Goal: Task Accomplishment & Management: Use online tool/utility

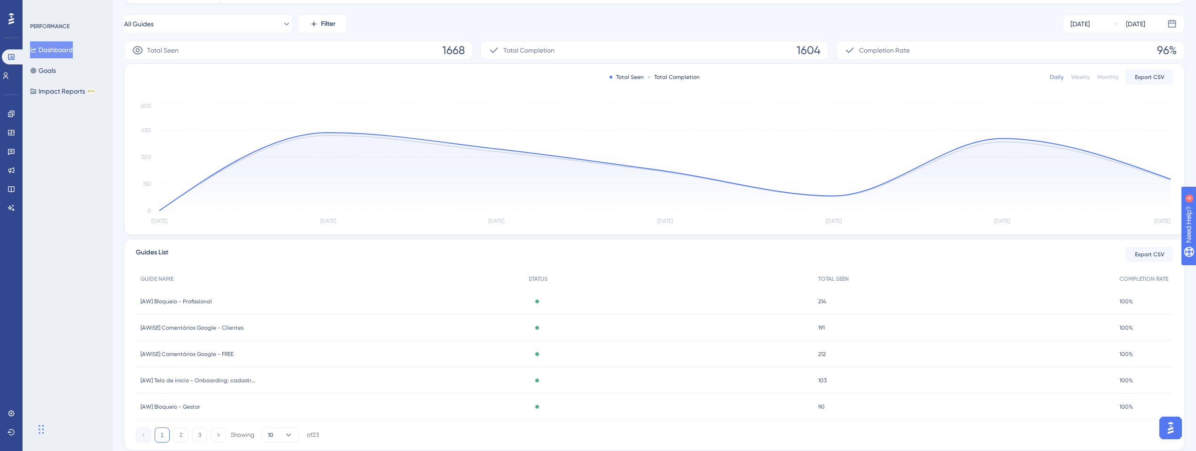
scroll to position [158, 0]
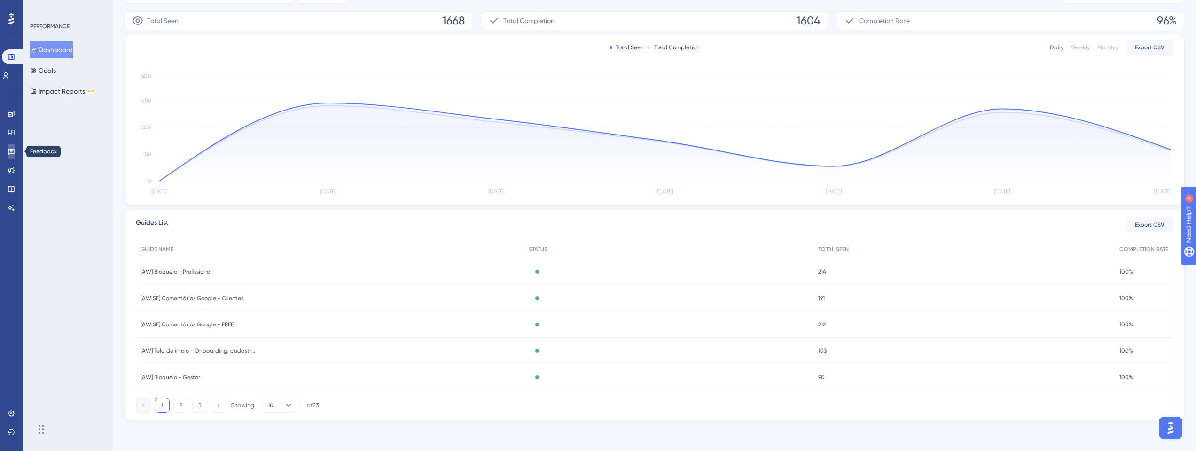
click at [10, 155] on link at bounding box center [12, 151] width 8 height 15
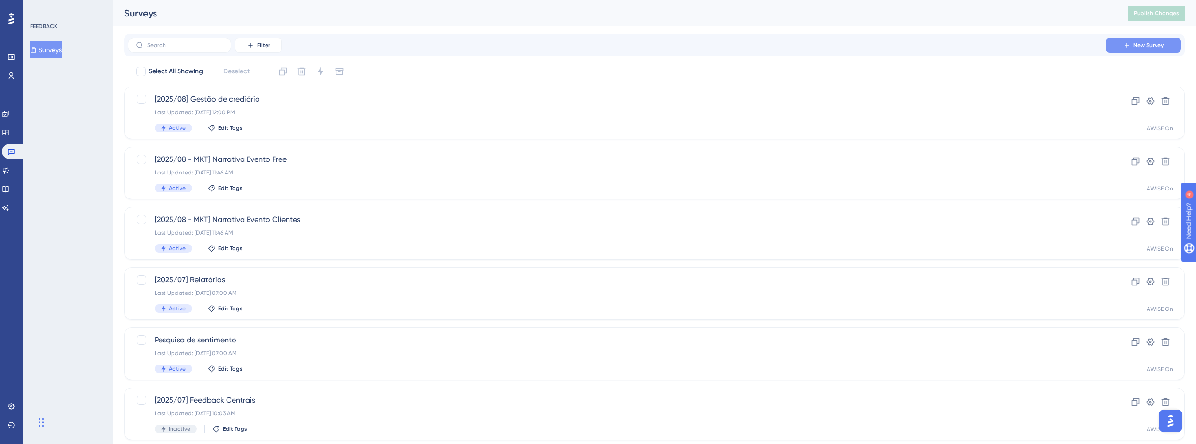
click at [1109, 51] on button "New Survey" at bounding box center [1143, 45] width 75 height 15
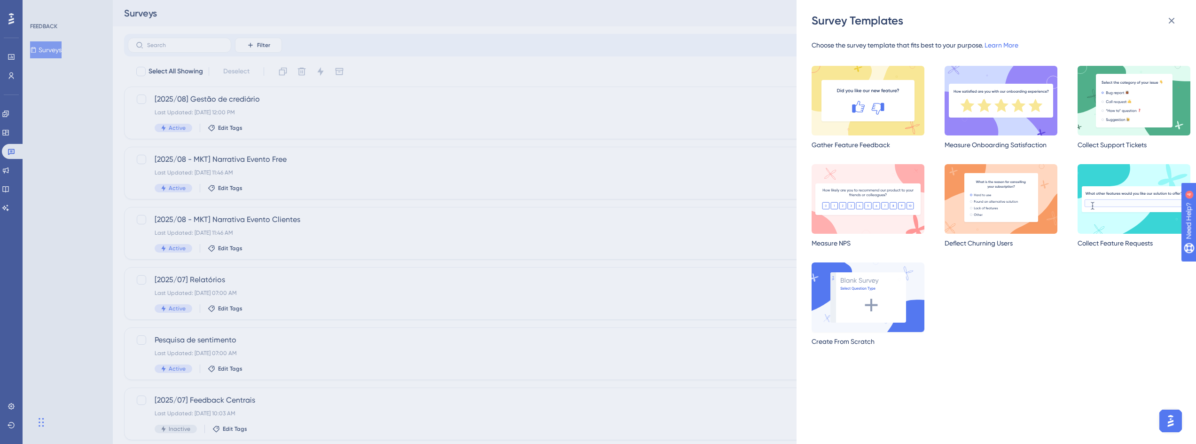
click at [868, 299] on img at bounding box center [868, 297] width 113 height 70
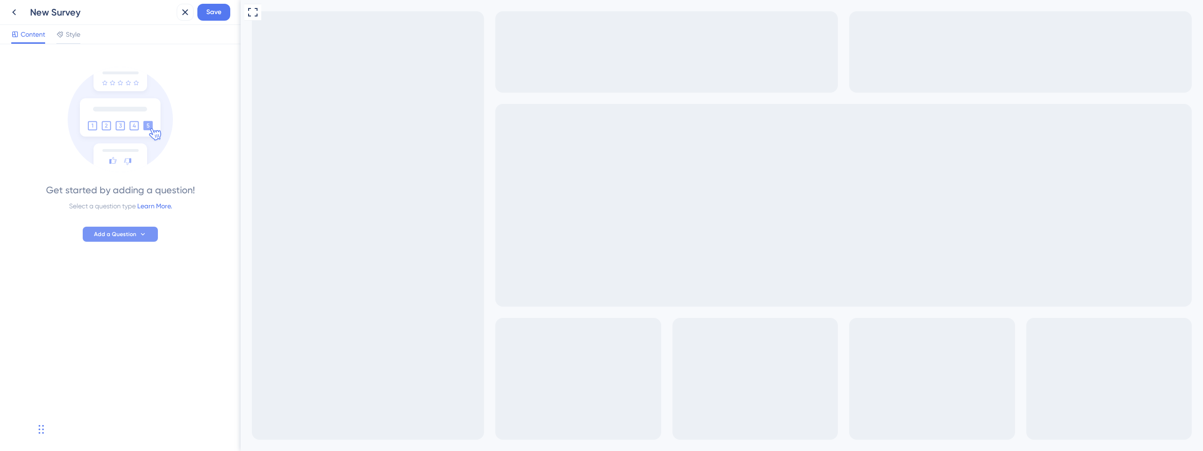
click at [116, 233] on span "Add a Question" at bounding box center [115, 234] width 42 height 8
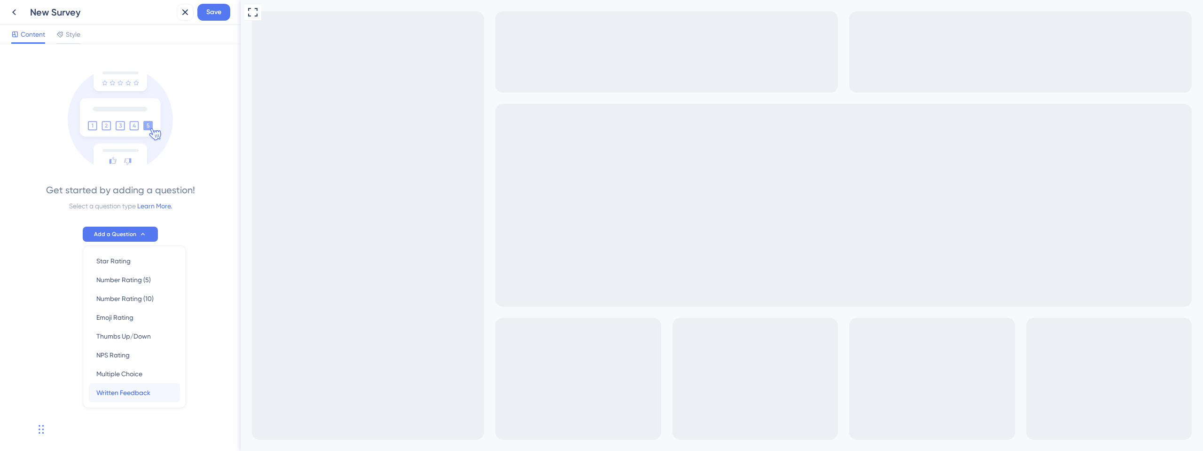
click at [142, 392] on span "Written Feedback" at bounding box center [123, 392] width 54 height 11
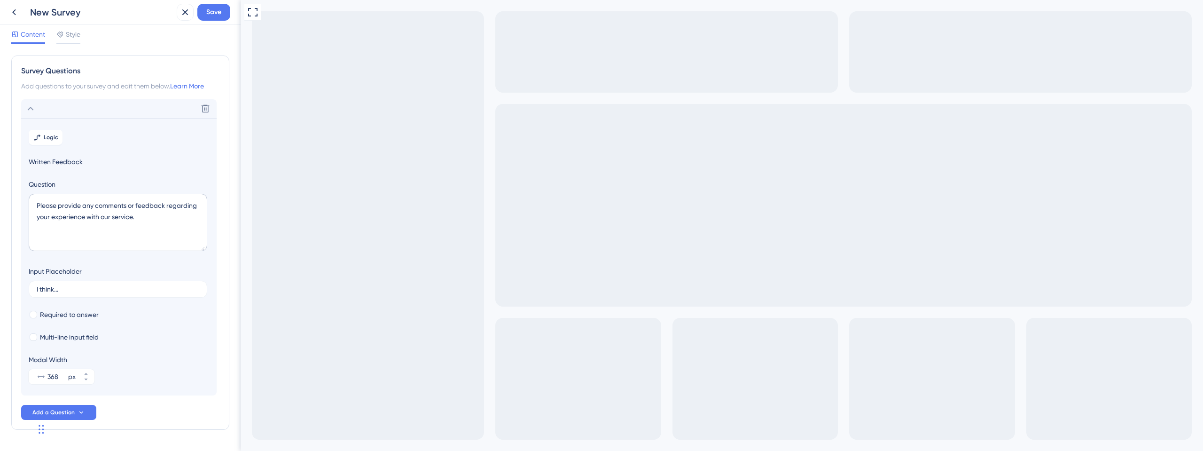
click at [66, 164] on span "Written Feedback" at bounding box center [119, 161] width 181 height 11
click at [72, 235] on textarea "Please provide any comments or feedback regarding your experience with our serv…" at bounding box center [118, 222] width 179 height 57
drag, startPoint x: 186, startPoint y: 228, endPoint x: 63, endPoint y: 194, distance: 127.4
click at [63, 194] on textarea "Please provide any comments or feedback regarding your experience with our serv…" at bounding box center [118, 222] width 179 height 57
paste textarea "Oi, [Nome]! 😊 Já faz 4 meses que você usa nosso sistema e queremos muito saber …"
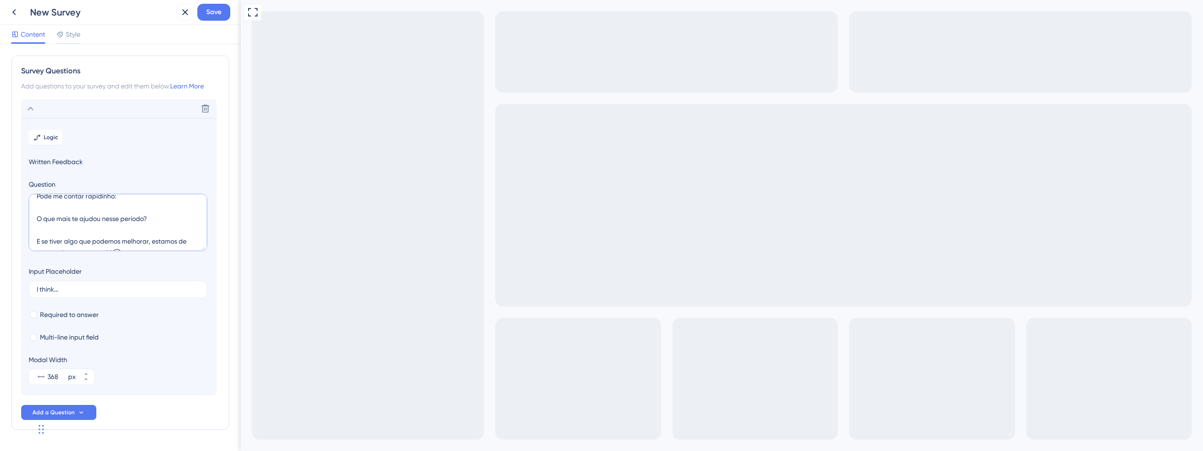
scroll to position [62, 0]
drag, startPoint x: 116, startPoint y: 223, endPoint x: 130, endPoint y: 223, distance: 13.6
click at [130, 223] on textarea "Oi, [Nome]! 😊 Já faz 4 meses que você usa nosso sistema e queremos muito saber …" at bounding box center [118, 222] width 179 height 57
click at [123, 220] on textarea "Oi, [Nome]! 😊 Já faz 4 meses que você usa nosso sistema e queremos muito saber …" at bounding box center [118, 222] width 179 height 57
drag, startPoint x: 133, startPoint y: 222, endPoint x: 117, endPoint y: 222, distance: 16.0
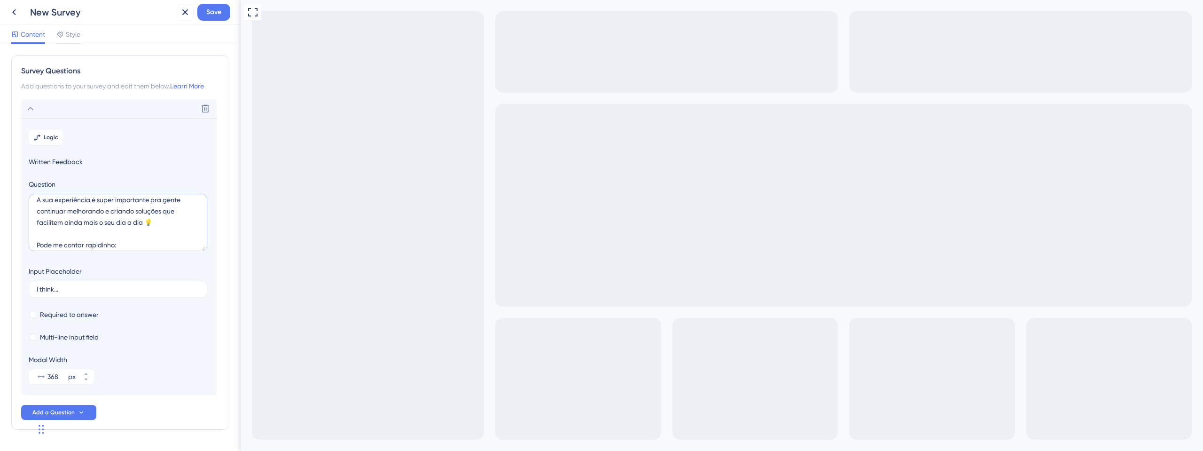
click at [117, 222] on textarea "Oi, [Nome]! 😊 Já faz 4 meses que você usa nosso sistema e queremos muito saber …" at bounding box center [118, 222] width 179 height 57
click at [137, 223] on textarea "Oi, [Nome]! 😊 Já faz 4 meses que você usa nosso sistema e queremos muito saber …" at bounding box center [118, 222] width 179 height 57
drag, startPoint x: 113, startPoint y: 199, endPoint x: 99, endPoint y: 221, distance: 26.5
click at [99, 221] on textarea "Oi, [Nome]! 😊 Já faz 4 meses que você usa nosso sistema e queremos muito saber …" at bounding box center [118, 222] width 179 height 57
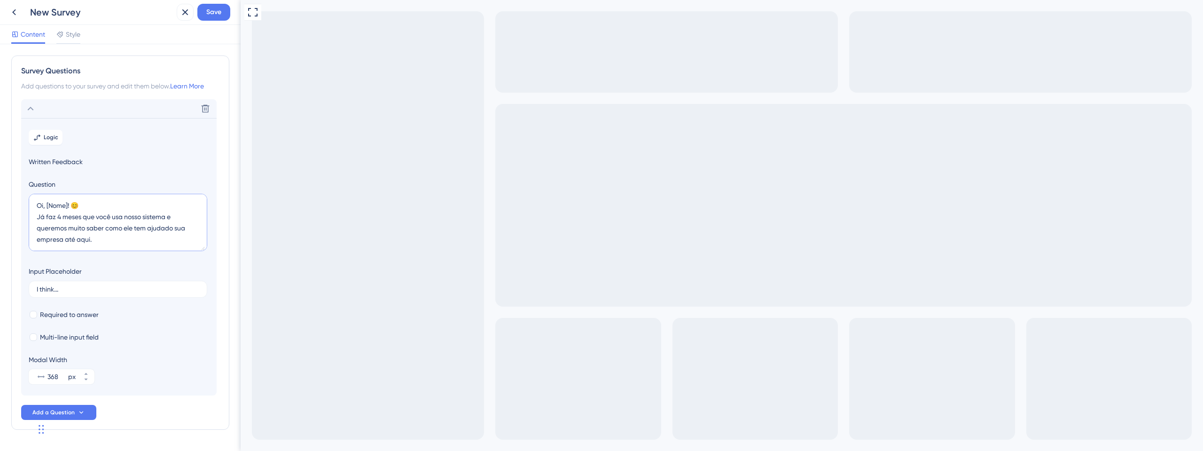
click at [104, 221] on textarea "Oi, [Nome]! 😊 Já faz 4 meses que você usa nosso sistema e queremos muito saber …" at bounding box center [118, 222] width 179 height 57
click at [105, 215] on textarea "Oi, [Nome]! 😊 Já faz 4 meses que você usa nosso sistema e queremos muito saber …" at bounding box center [118, 222] width 179 height 57
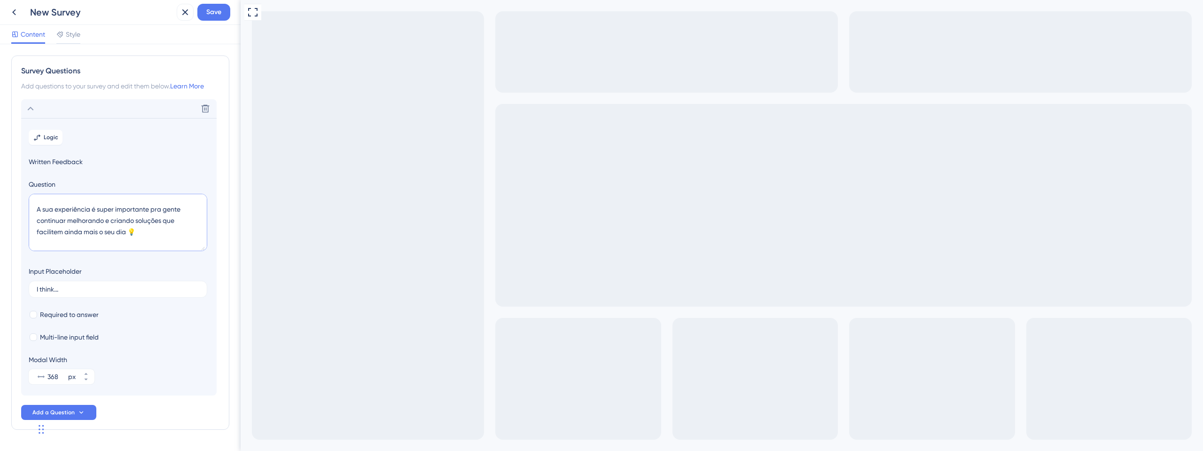
click at [114, 203] on textarea "Oi, [Nome]! 😊 Já faz 4 meses que você usa nosso sistema e queremos muito saber …" at bounding box center [118, 222] width 179 height 57
click at [111, 205] on textarea "Oi, [Nome]! 😊 Já faz 4 meses que você usa nosso sistema e queremos muito saber …" at bounding box center [118, 222] width 179 height 57
type textarea "Oi, [Nome]! 😊 Já faz 4 meses que você usa nosso sistema e queremos muito saber …"
click at [91, 317] on span "Required to answer" at bounding box center [69, 314] width 59 height 11
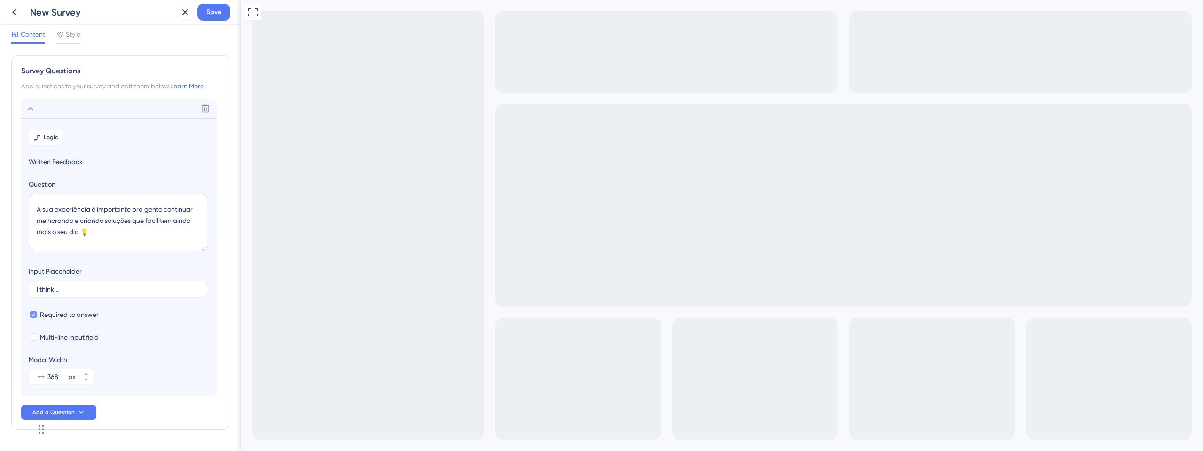
checkbox input "false"
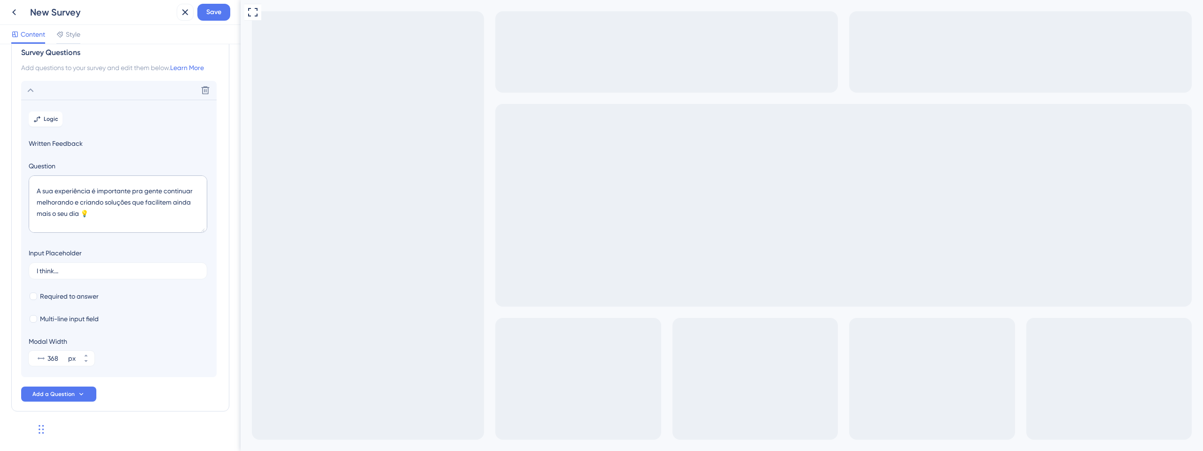
scroll to position [28, 0]
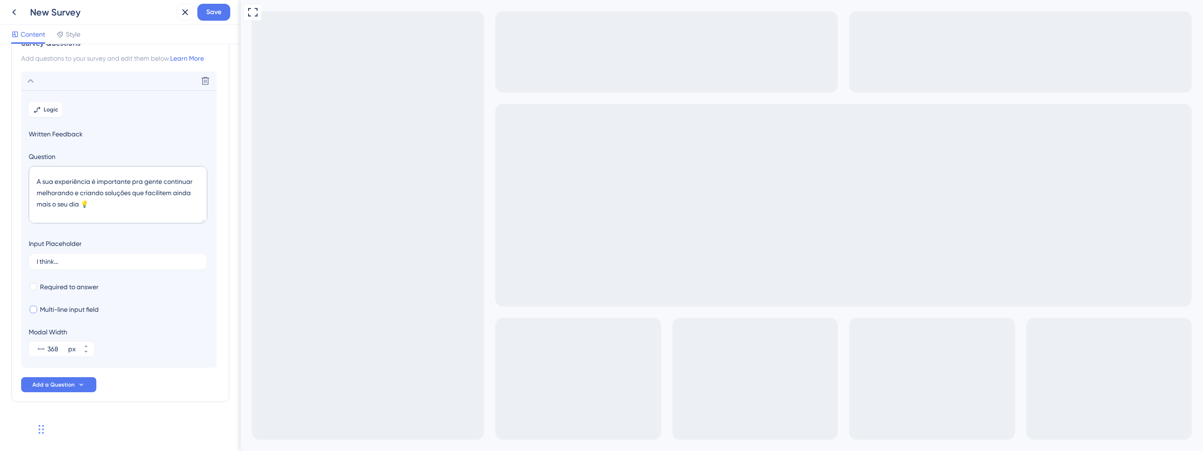
click at [70, 310] on span "Multi-line input field" at bounding box center [69, 309] width 59 height 11
checkbox input "true"
click at [104, 328] on div "Modal Width 368 px" at bounding box center [119, 341] width 181 height 30
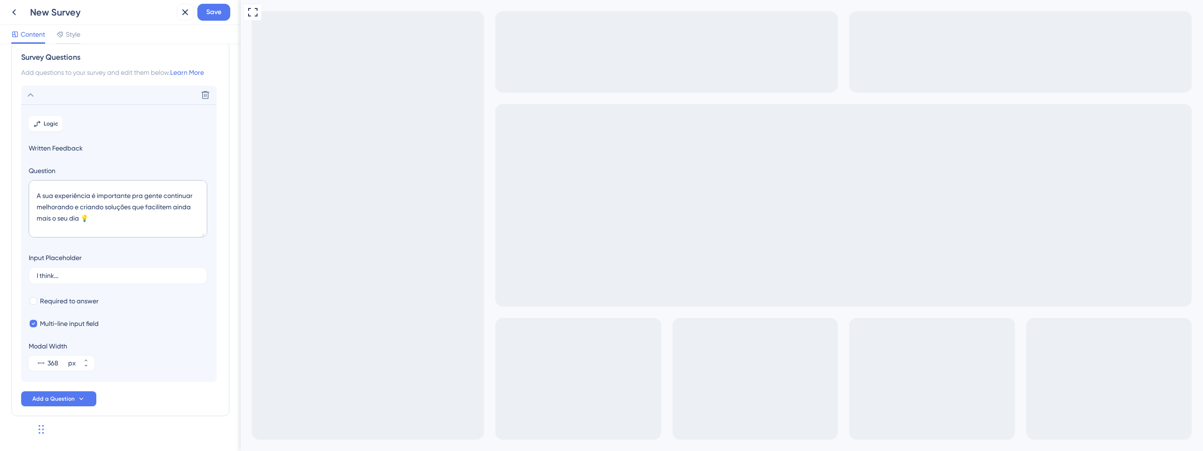
scroll to position [0, 0]
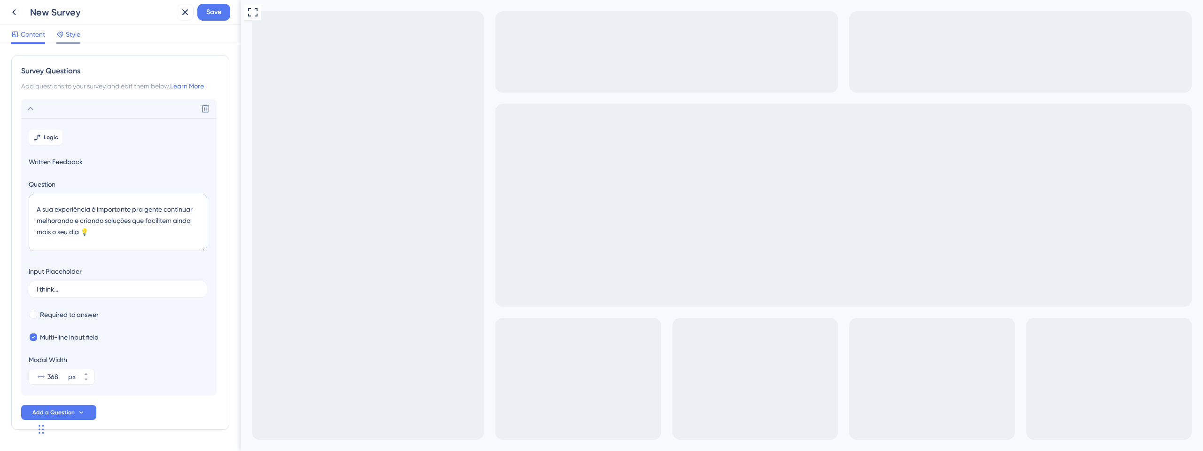
click at [64, 42] on div at bounding box center [68, 42] width 24 height 1
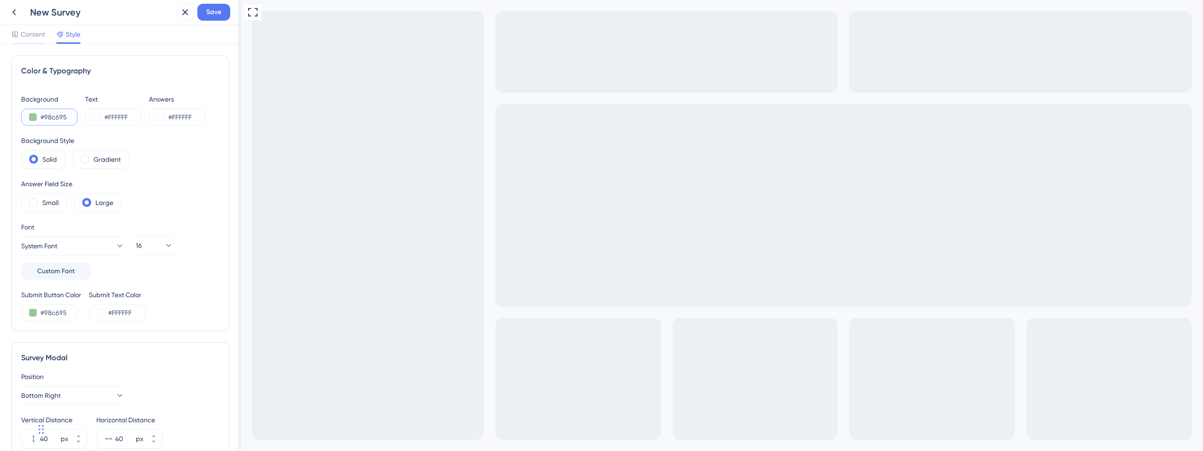
click at [33, 117] on button at bounding box center [33, 117] width 8 height 8
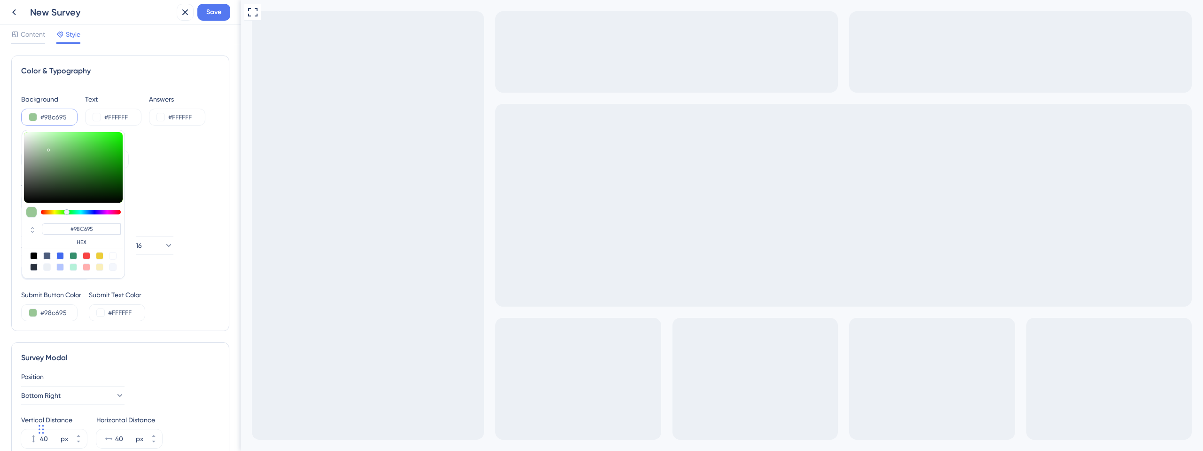
click at [159, 162] on div "Background Style Solid Gradient" at bounding box center [120, 152] width 198 height 34
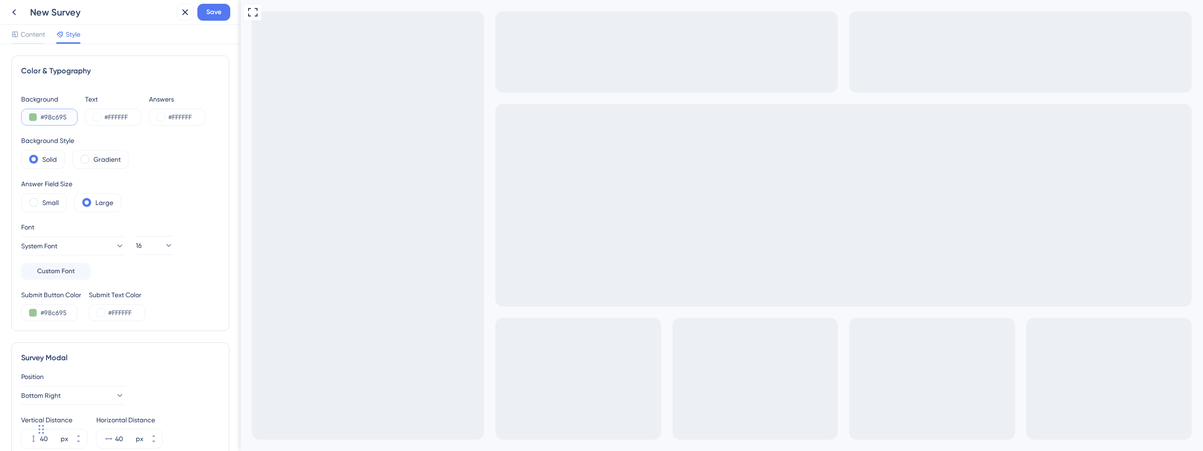
drag, startPoint x: 71, startPoint y: 116, endPoint x: 0, endPoint y: 108, distance: 71.0
click at [0, 108] on div "Color & Typography Background #98c695 Text #FFFFFF Answers #FFFFFF Background S…" at bounding box center [120, 247] width 241 height 407
paste input "6A6C99"
type input "#6A6C99"
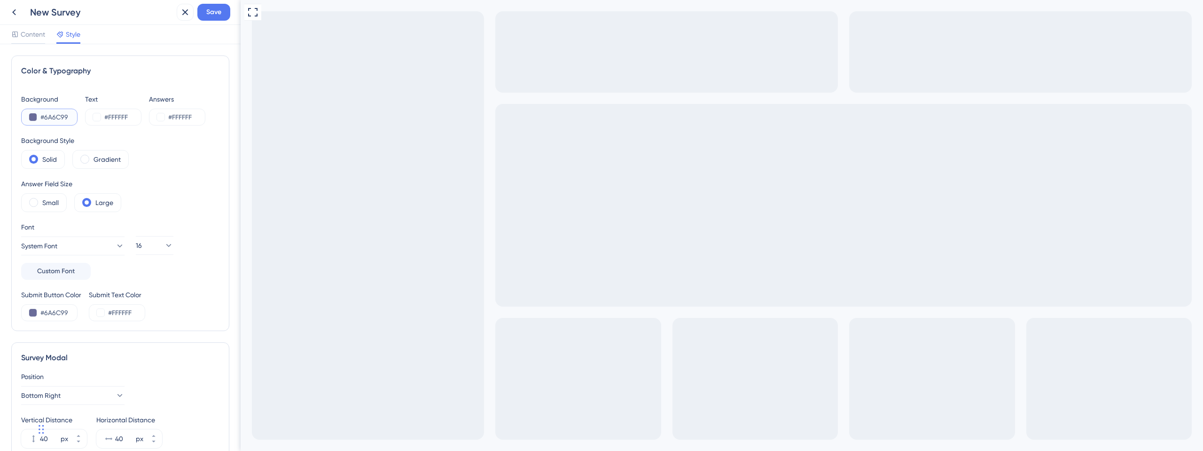
type input "#6A6C99"
click at [212, 157] on div "Color & Typography Background #6A6C99 Text #FFFFFF Answers #FFFFFF Background S…" at bounding box center [120, 192] width 218 height 275
click at [47, 204] on label "Small" at bounding box center [50, 202] width 16 height 11
click at [91, 202] on span at bounding box center [86, 202] width 9 height 9
click at [94, 199] on input "radio" at bounding box center [94, 199] width 0 height 0
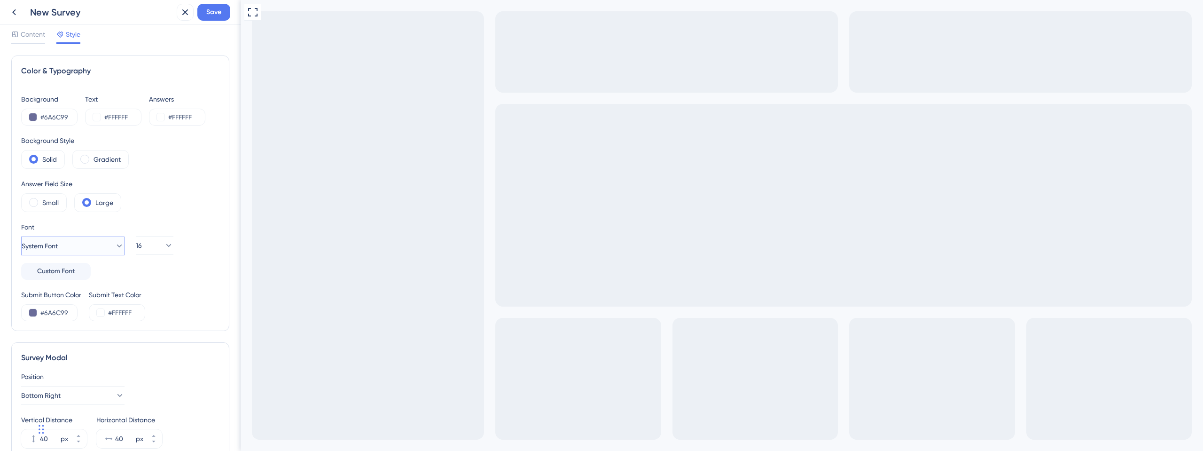
click at [58, 248] on span "System Font" at bounding box center [40, 245] width 36 height 11
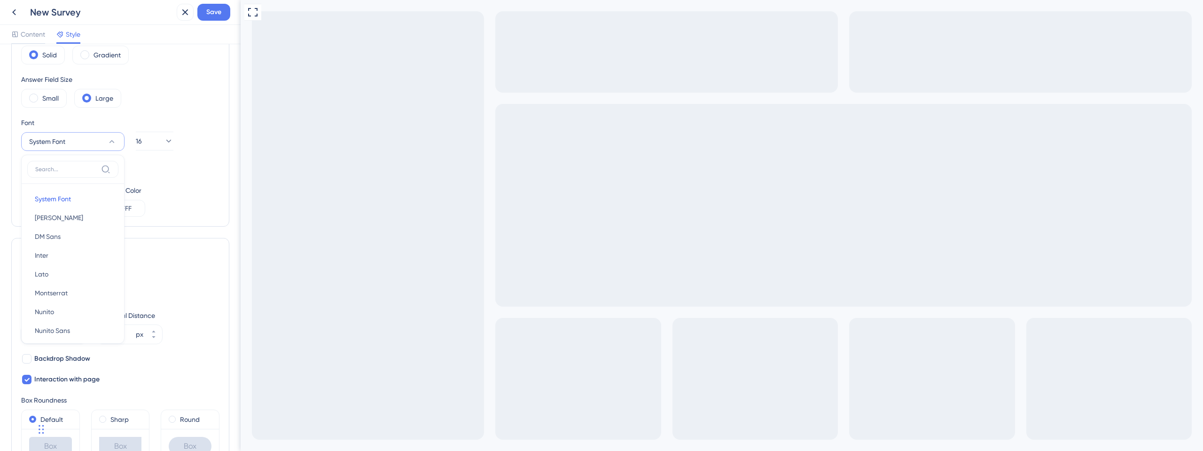
click at [175, 145] on div "16" at bounding box center [155, 146] width 60 height 58
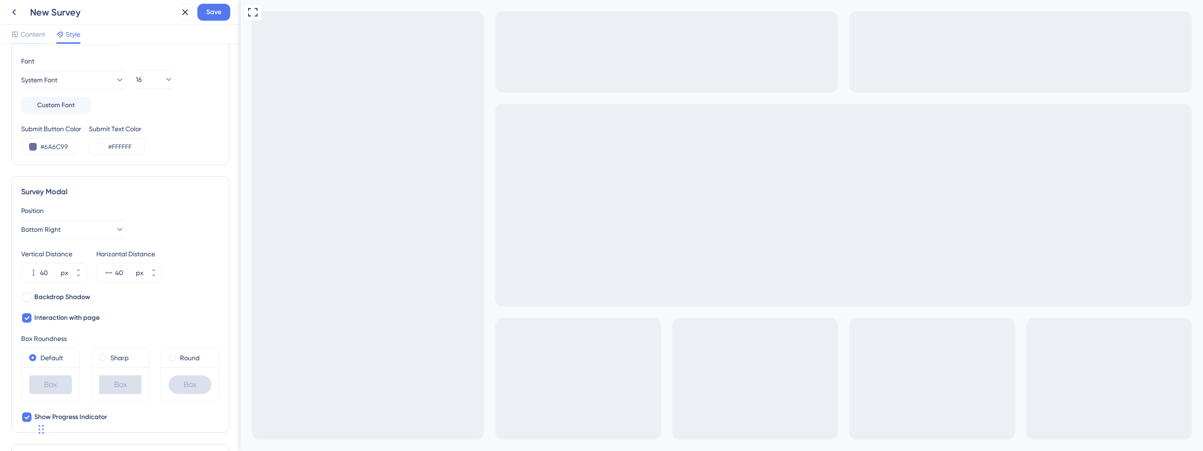
scroll to position [189, 0]
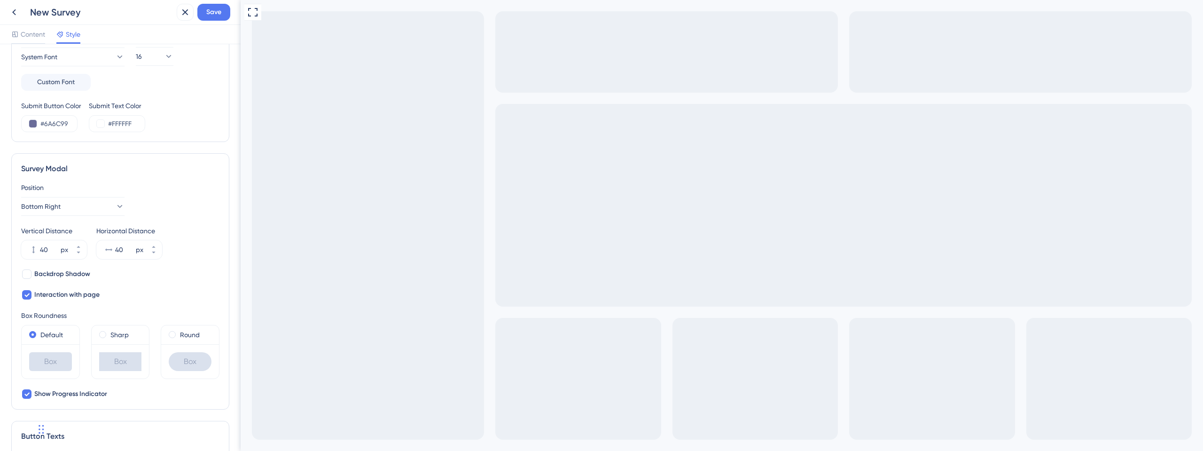
click at [192, 363] on div "Box" at bounding box center [190, 361] width 43 height 19
click at [163, 333] on div "Round" at bounding box center [190, 334] width 58 height 19
click at [169, 333] on span at bounding box center [172, 334] width 7 height 7
click at [179, 332] on input "radio" at bounding box center [179, 332] width 0 height 0
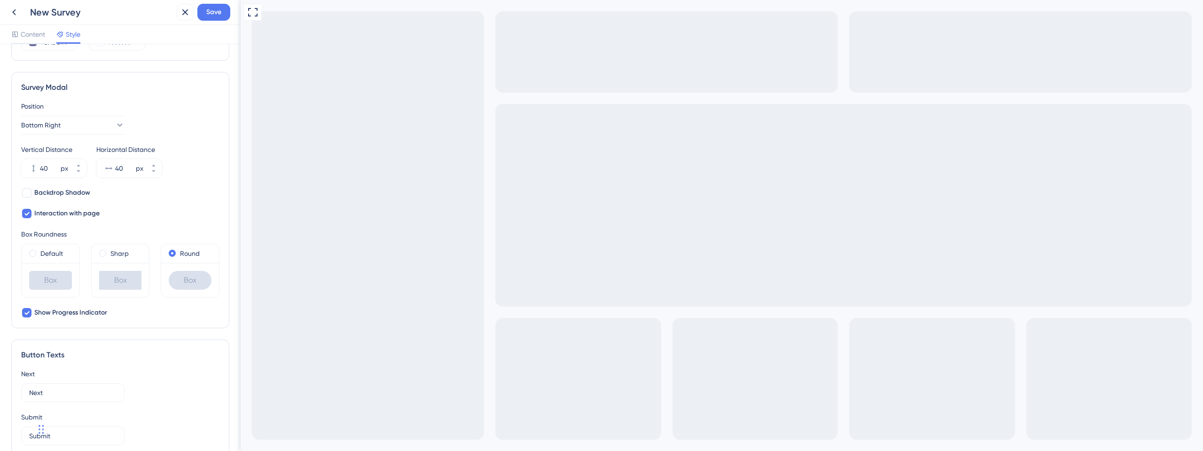
scroll to position [358, 0]
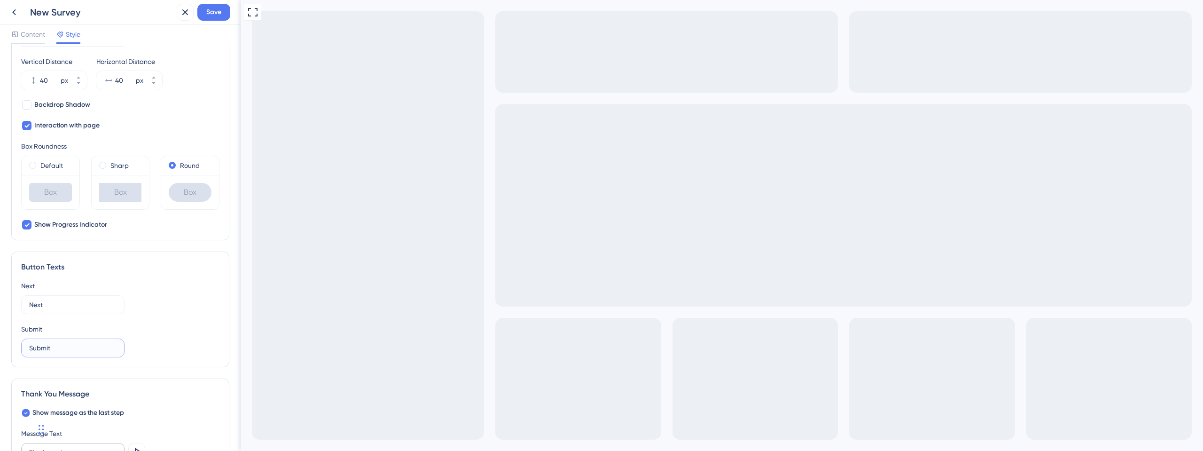
drag, startPoint x: 58, startPoint y: 346, endPoint x: 9, endPoint y: 342, distance: 49.0
click at [9, 342] on div "Color & Typography Background #6A6C99 Text #FFFFFF Answers #FFFFFF Background S…" at bounding box center [120, 247] width 241 height 407
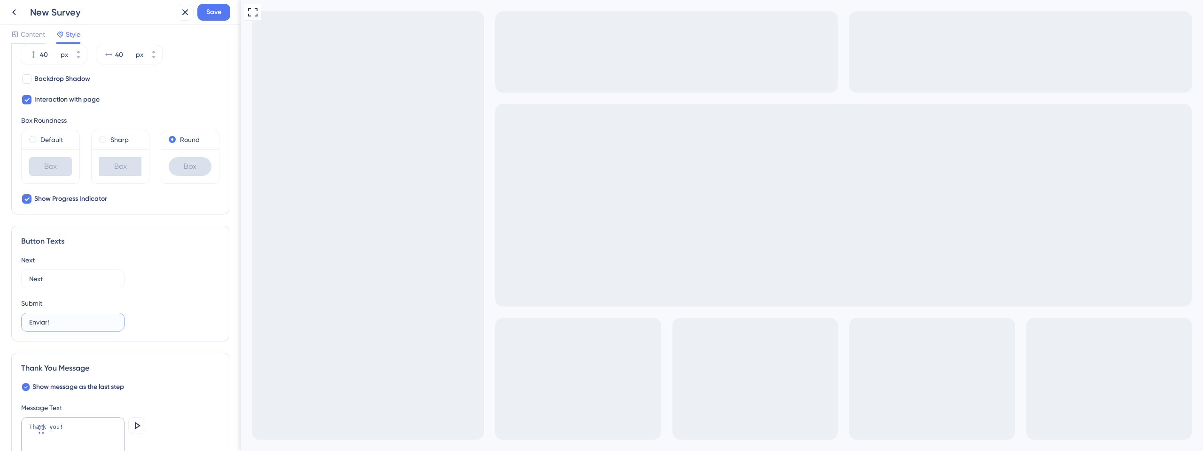
scroll to position [443, 0]
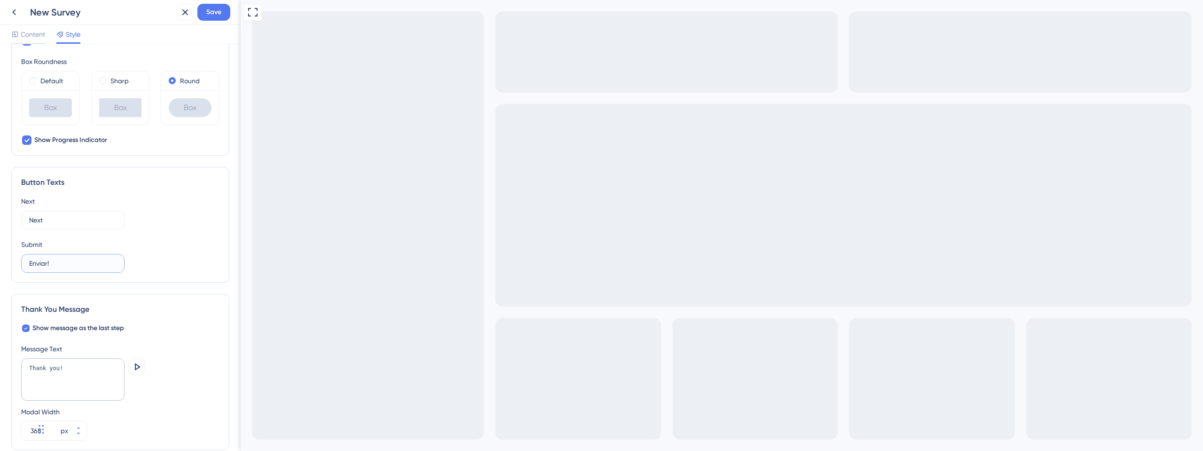
type input "Enviar!"
drag, startPoint x: 79, startPoint y: 375, endPoint x: 22, endPoint y: 370, distance: 57.0
click at [22, 370] on textarea "Thank you!" at bounding box center [72, 379] width 103 height 42
drag, startPoint x: 386, startPoint y: 662, endPoint x: 377, endPoint y: 661, distance: 9.4
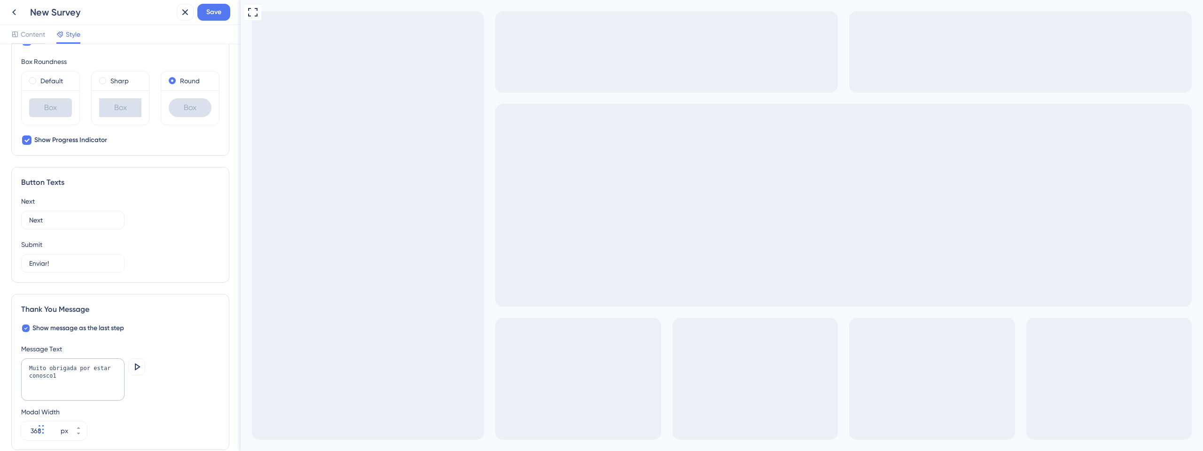
copy div "Oi, [Nome]! 😊 Já faz 4 meses que você usa nosso sistema e queremos muito saber …"
click at [57, 376] on textarea "Muito obrigada por estar conosco1" at bounding box center [72, 379] width 103 height 42
paste textarea "💜"
type textarea "Muito obrigada por estar conosco! 💜"
click at [167, 383] on div "Muito obrigada por estar conosco! 💜 Preview" at bounding box center [120, 380] width 198 height 44
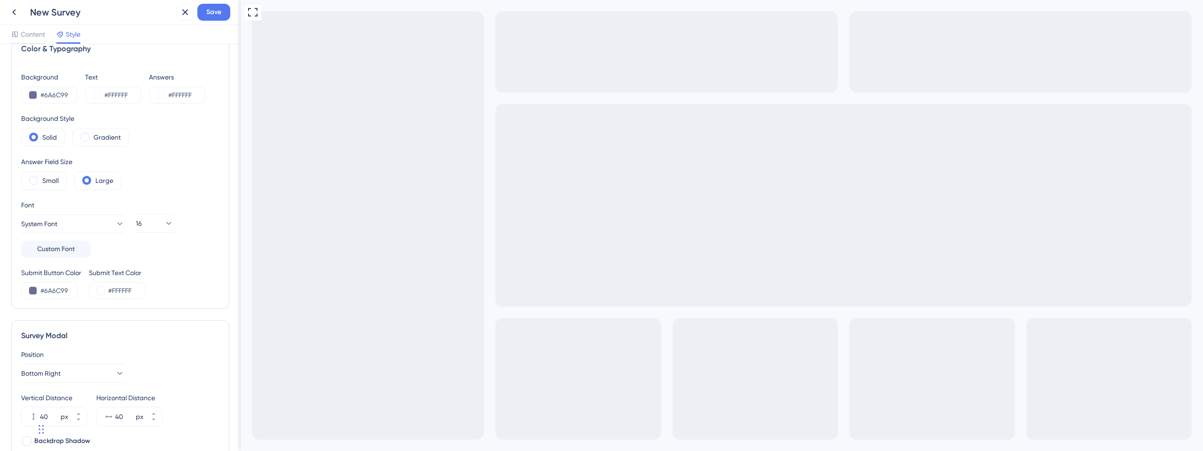
scroll to position [0, 0]
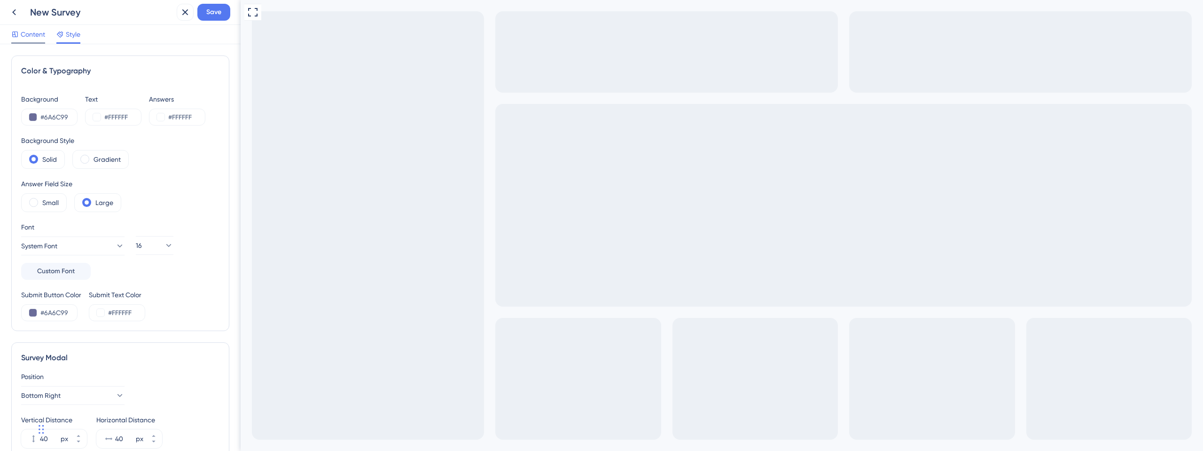
click at [38, 31] on span "Content" at bounding box center [33, 34] width 24 height 11
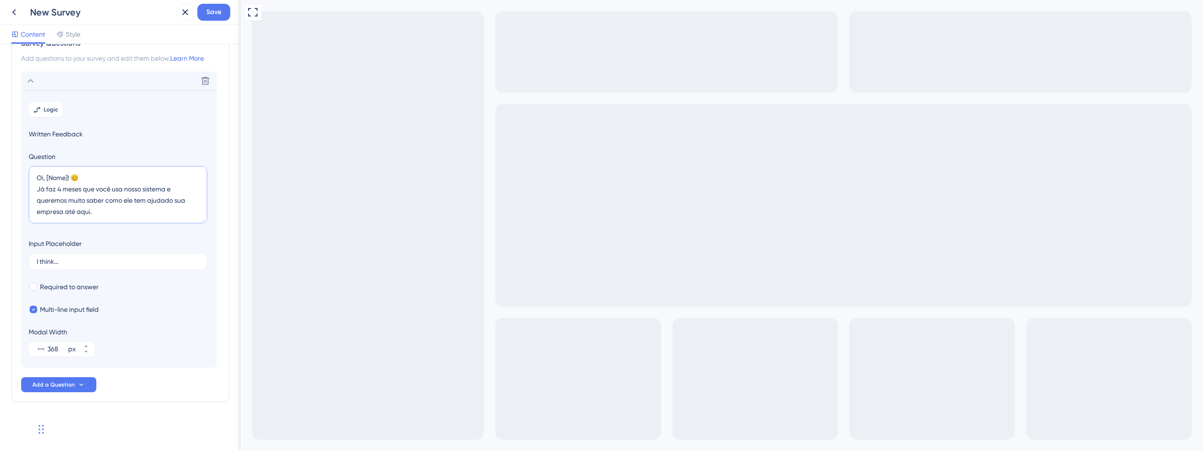
drag, startPoint x: 70, startPoint y: 175, endPoint x: 47, endPoint y: 175, distance: 22.6
click at [47, 175] on textarea "Oi, [Nome]! 😊 Já faz 4 meses que você usa nosso sistema e queremos muito saber …" at bounding box center [118, 194] width 179 height 57
type textarea "Oi, tudo bem? 😊 Já faz 4 meses que você usa nosso sistema e queremos muito sabe…"
click at [212, 13] on span "Save" at bounding box center [213, 12] width 15 height 11
click at [16, 13] on icon at bounding box center [13, 12] width 11 height 11
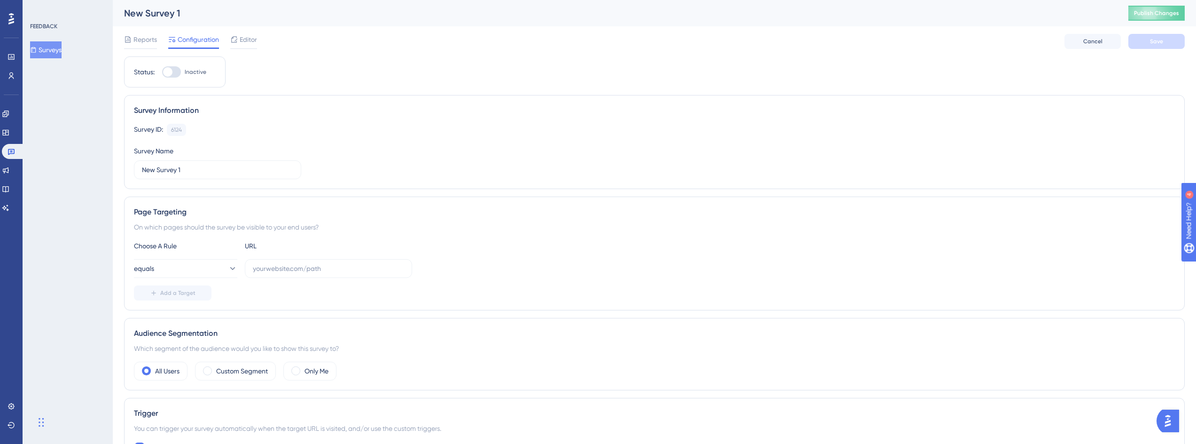
click at [167, 10] on div "New Survey 1" at bounding box center [614, 13] width 981 height 13
click at [181, 10] on div "New Survey 1" at bounding box center [614, 13] width 981 height 13
click at [167, 11] on div "New Survey 1" at bounding box center [614, 13] width 981 height 13
drag, startPoint x: 189, startPoint y: 165, endPoint x: 151, endPoint y: 173, distance: 39.0
click at [123, 162] on div "Performance Users Engagement Widgets Feedback Product Updates Knowledge Base AI…" at bounding box center [655, 433] width 1084 height 867
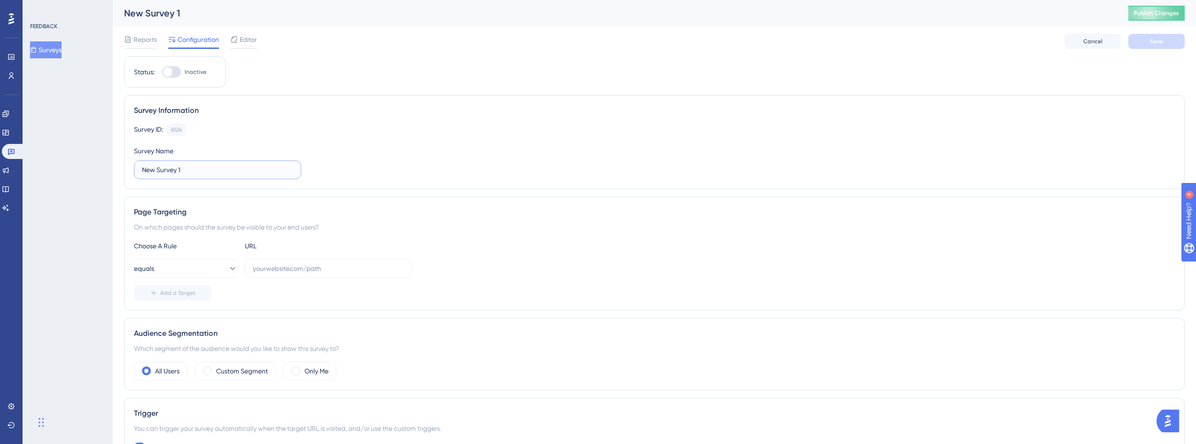
drag, startPoint x: 141, startPoint y: 168, endPoint x: 194, endPoint y: 167, distance: 52.7
click at [194, 167] on input "New Survey 1" at bounding box center [217, 170] width 151 height 10
type input "Feedback de 4 meses"
click at [644, 185] on div "Survey Information Survey ID: 6124 Copy Survey Name Feedback de 4 meses" at bounding box center [654, 142] width 1061 height 94
click at [1174, 48] on button "Save" at bounding box center [1157, 41] width 56 height 15
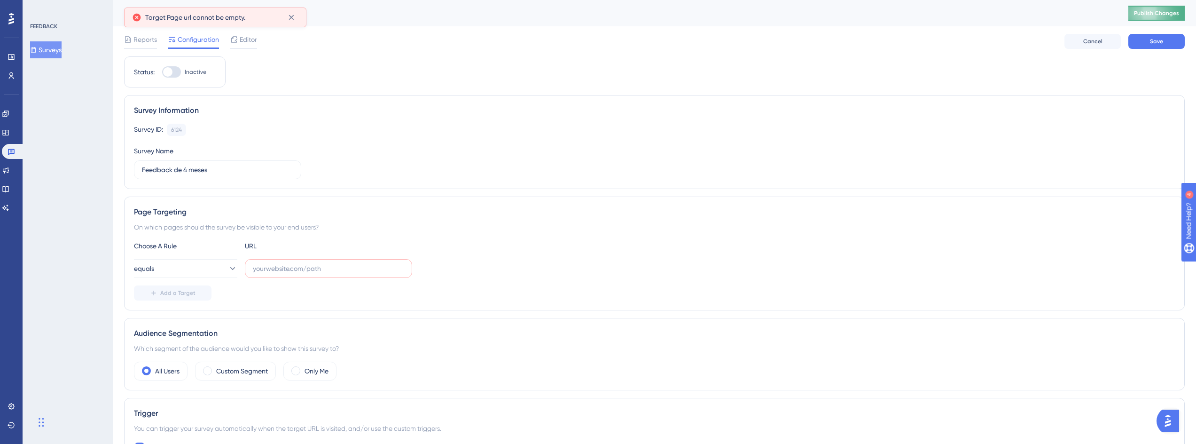
click at [1162, 11] on span "Publish Changes" at bounding box center [1156, 13] width 45 height 8
click at [269, 268] on input "text" at bounding box center [328, 268] width 151 height 10
click at [189, 272] on button "equals" at bounding box center [185, 268] width 103 height 19
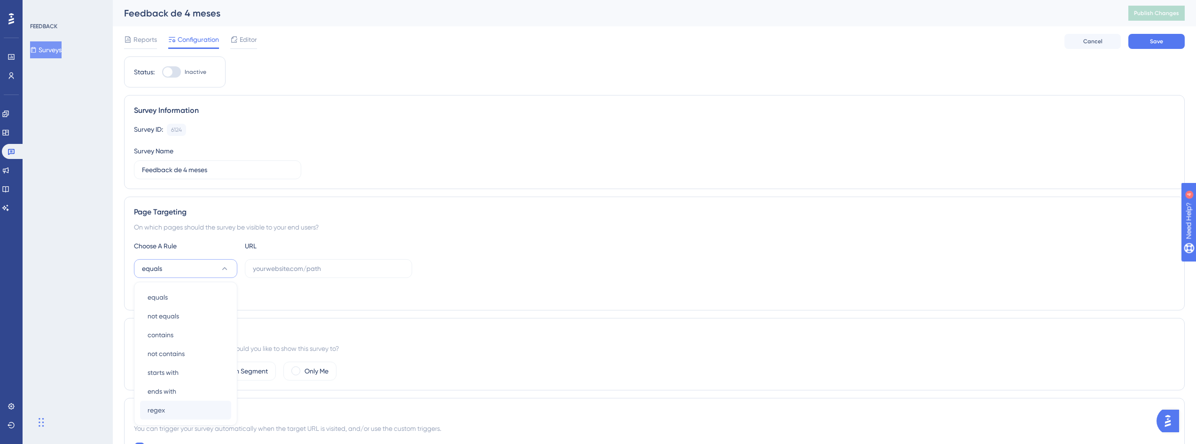
scroll to position [130, 0]
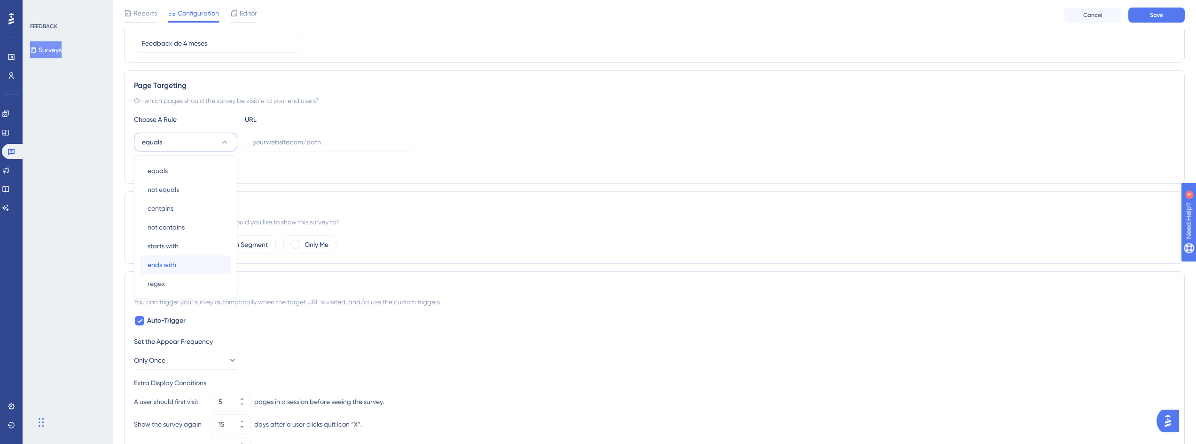
click at [188, 265] on div "ends with ends with" at bounding box center [186, 264] width 76 height 19
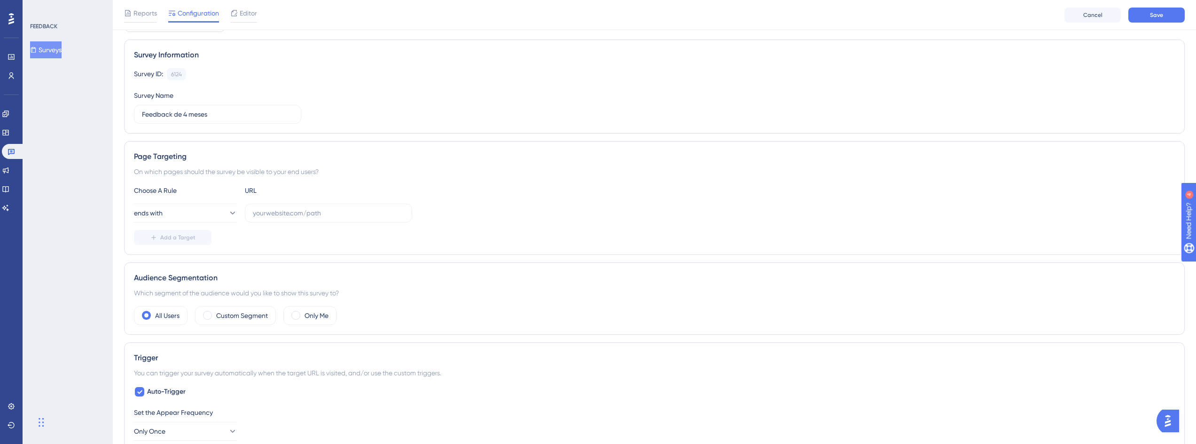
scroll to position [50, 0]
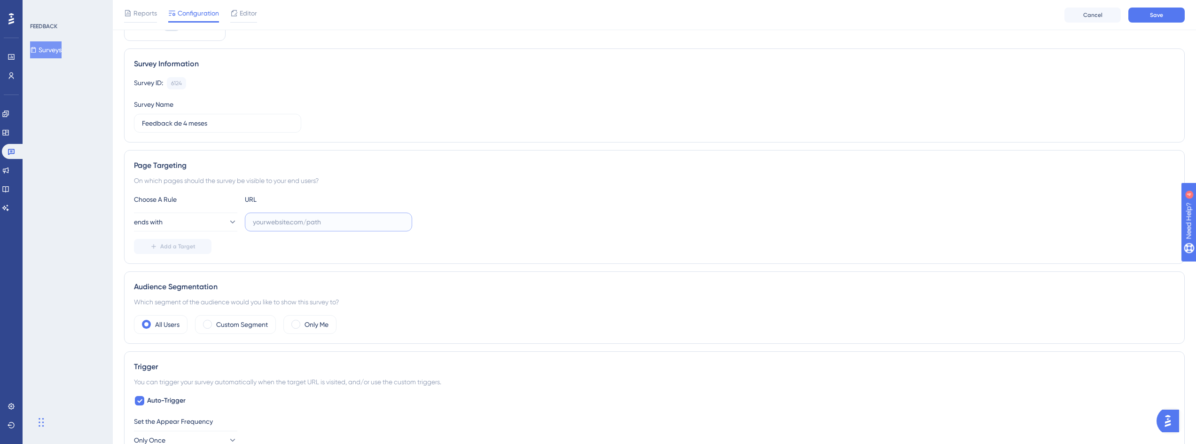
click at [282, 223] on input "text" at bounding box center [328, 222] width 151 height 10
paste input "central/sales"
type input "central/sales"
click at [611, 214] on div "ends with central/sales" at bounding box center [654, 221] width 1041 height 19
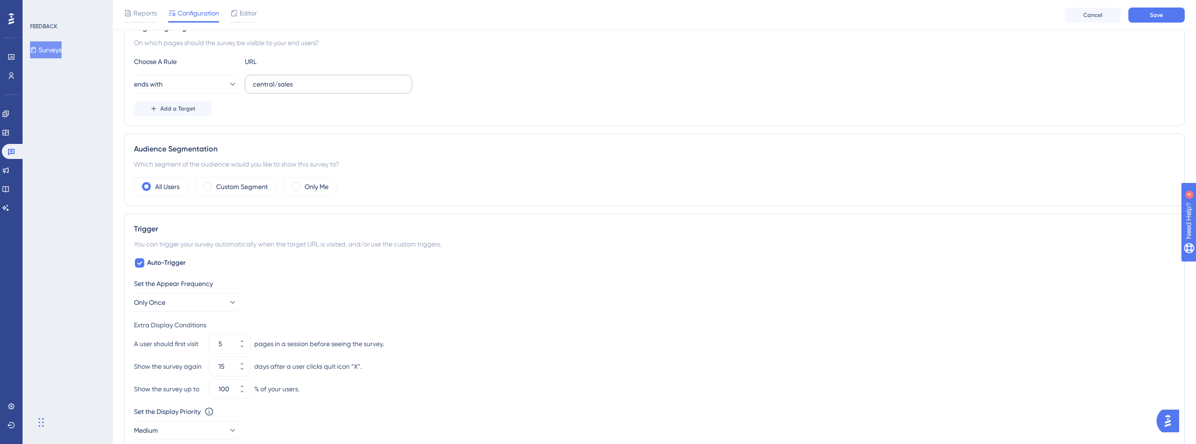
scroll to position [169, 0]
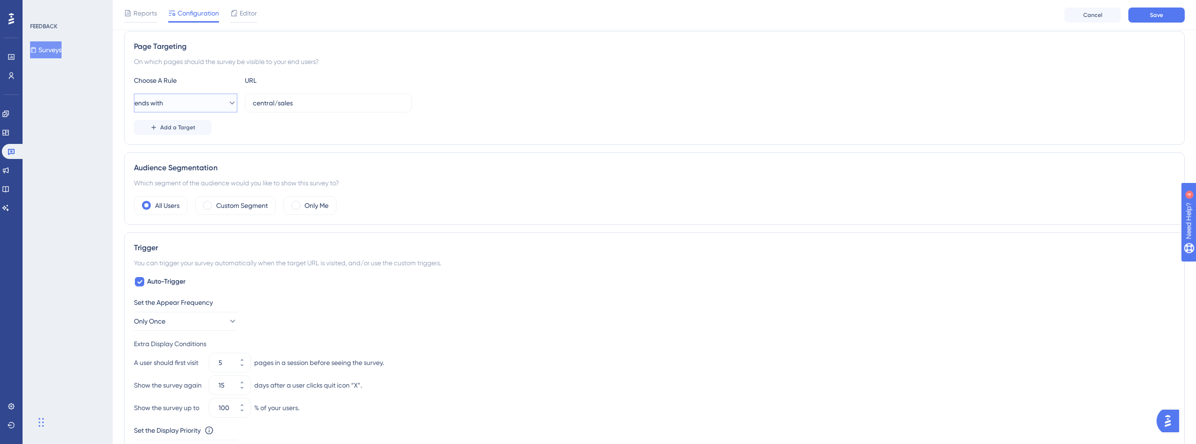
click at [181, 106] on button "ends with" at bounding box center [185, 103] width 103 height 19
click at [398, 305] on div "Set the Appear Frequency" at bounding box center [654, 302] width 1041 height 11
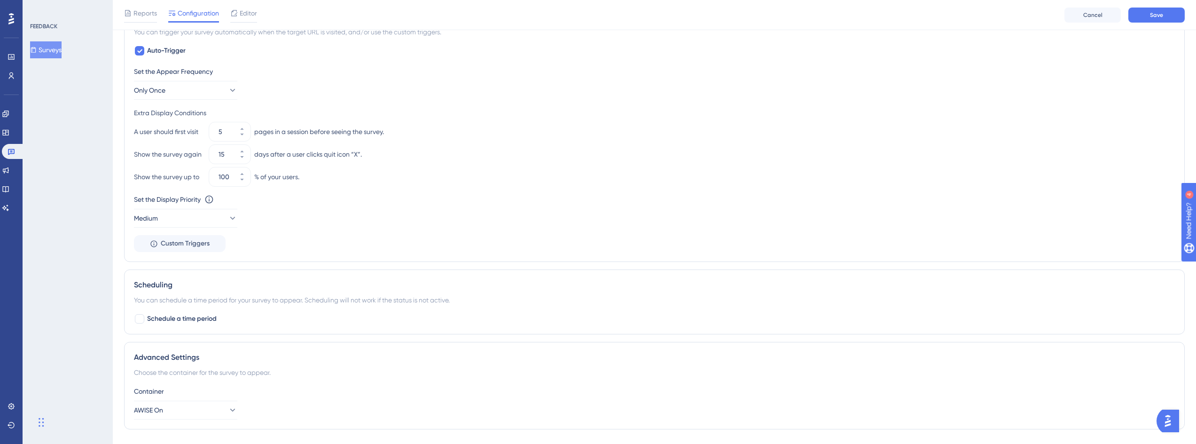
scroll to position [423, 0]
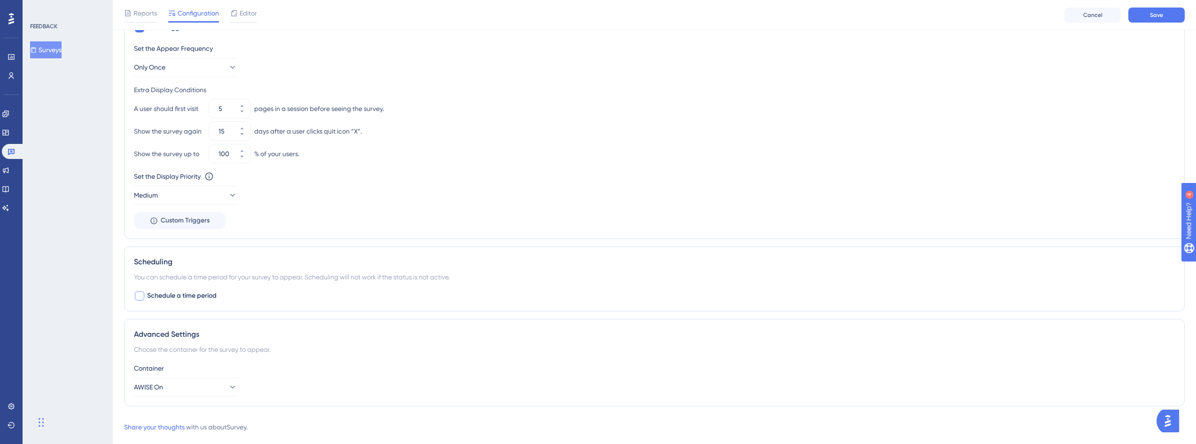
click at [175, 295] on span "Schedule a time period" at bounding box center [182, 295] width 70 height 11
checkbox input "false"
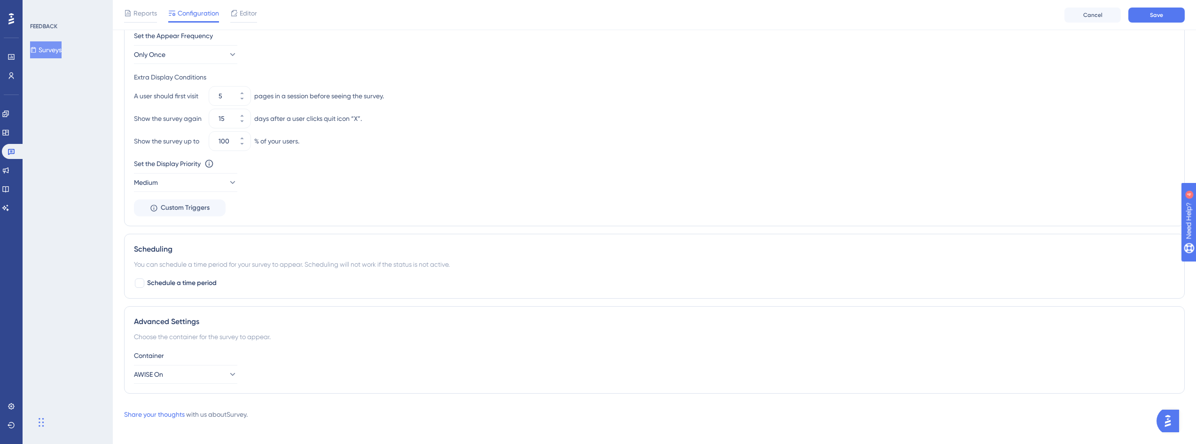
scroll to position [442, 0]
click at [198, 365] on button "AWISE On" at bounding box center [185, 368] width 103 height 19
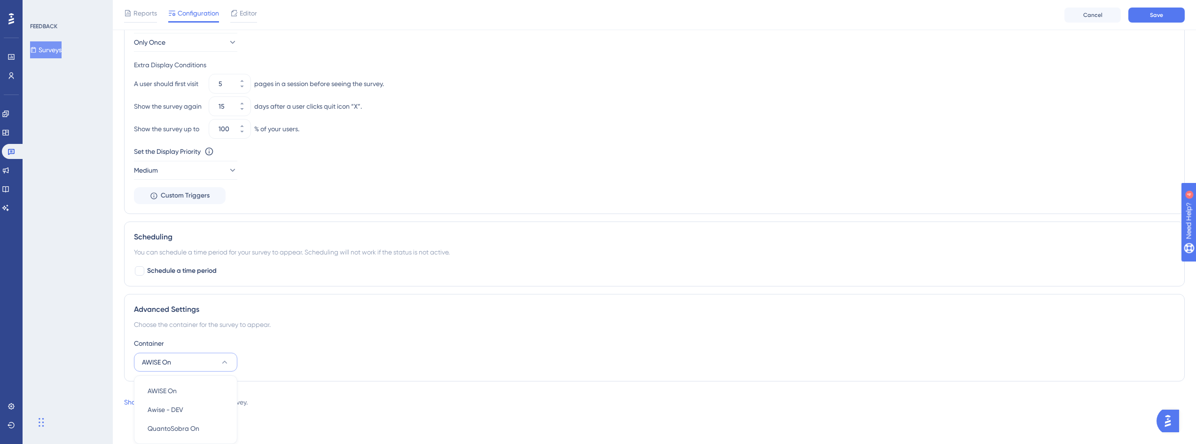
click at [198, 365] on button "AWISE On" at bounding box center [185, 362] width 103 height 19
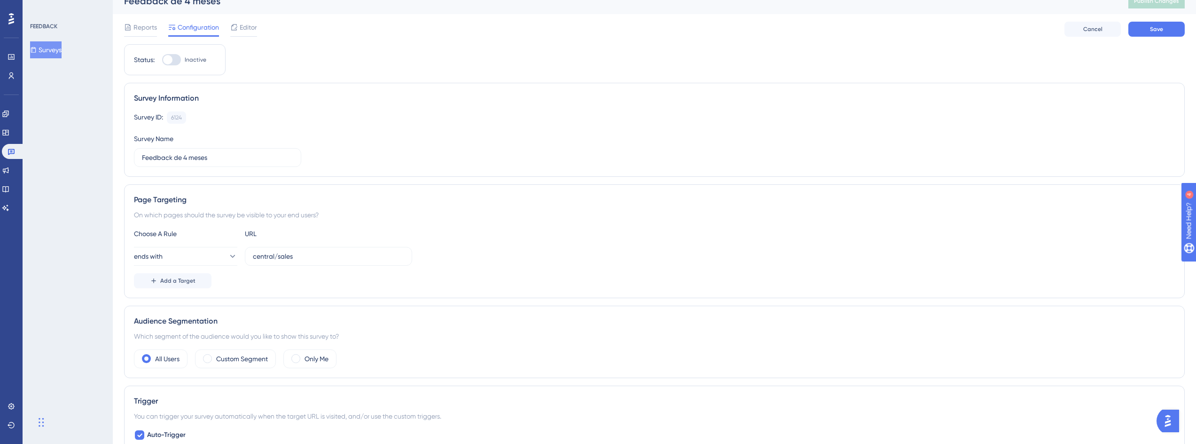
scroll to position [0, 0]
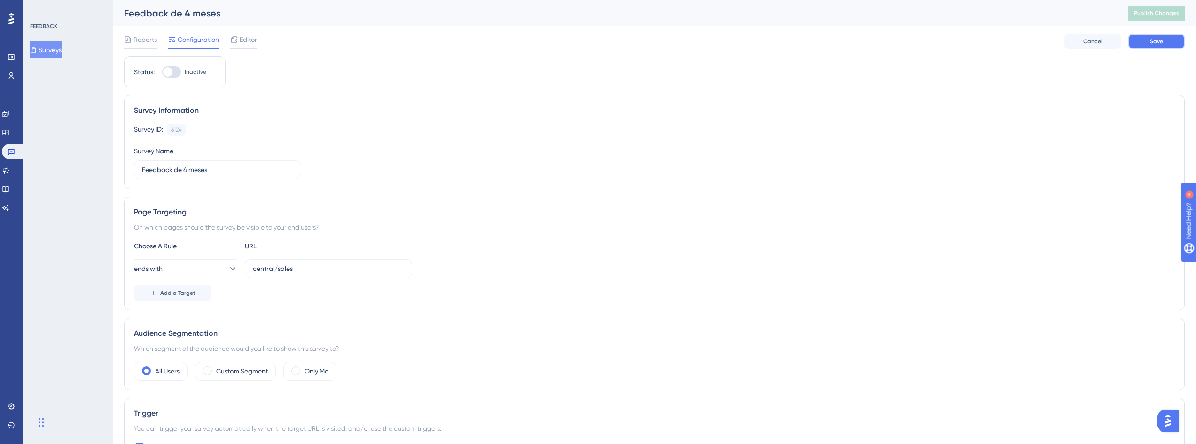
click at [1155, 44] on span "Save" at bounding box center [1156, 42] width 13 height 8
click at [1171, 11] on span "Publish Changes" at bounding box center [1156, 13] width 45 height 8
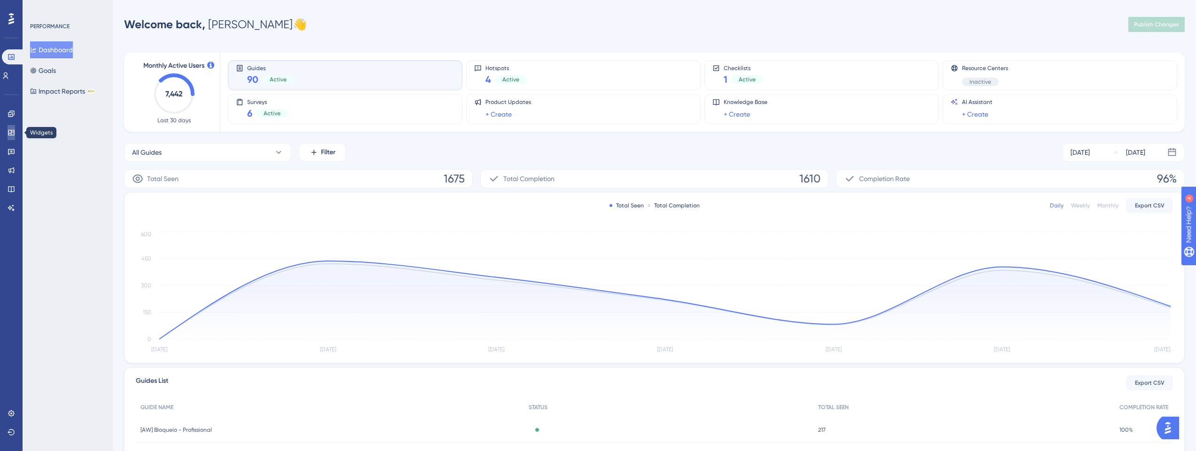
click at [13, 128] on link at bounding box center [12, 132] width 8 height 15
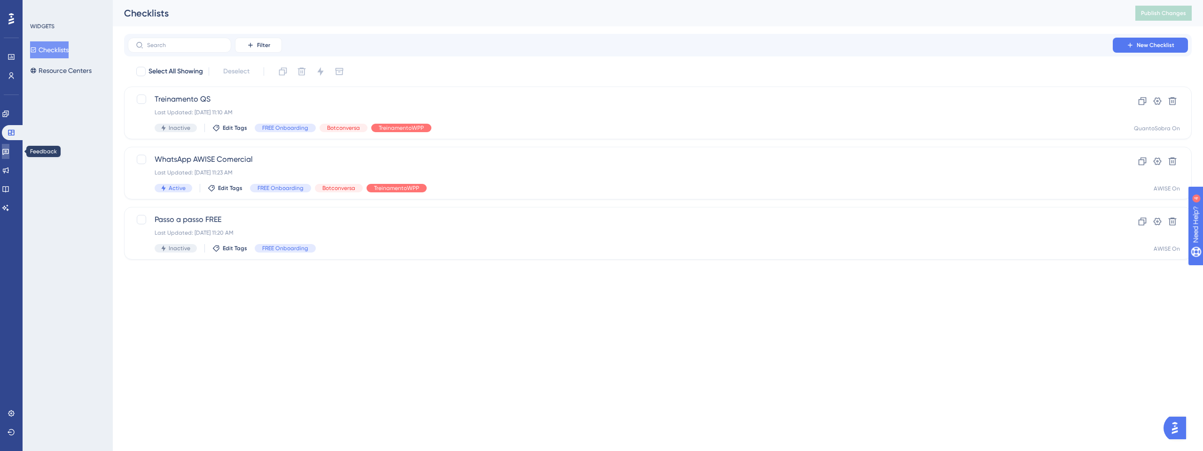
click at [8, 150] on icon at bounding box center [6, 152] width 8 height 8
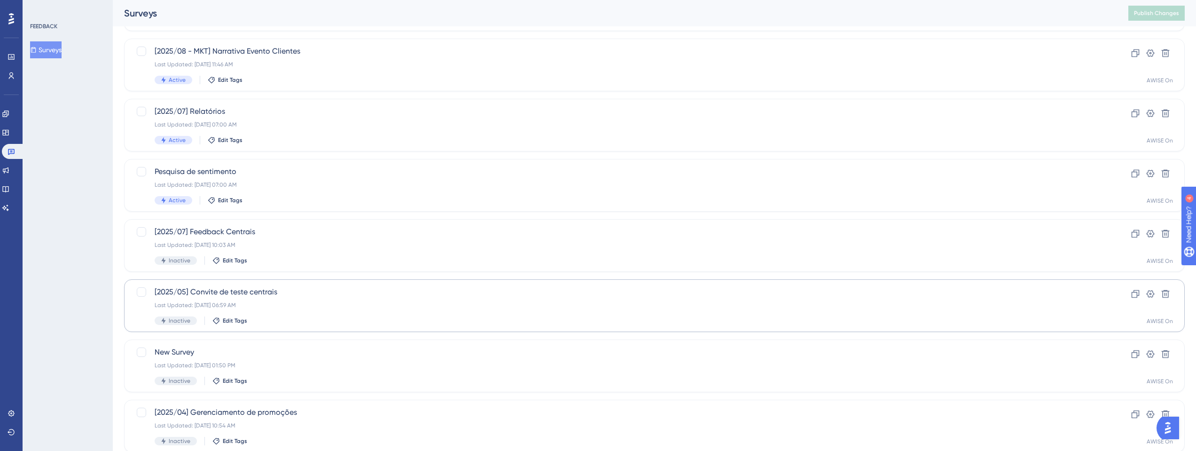
scroll to position [169, 0]
click at [228, 168] on span "Pesquisa de sentimento" at bounding box center [617, 170] width 925 height 11
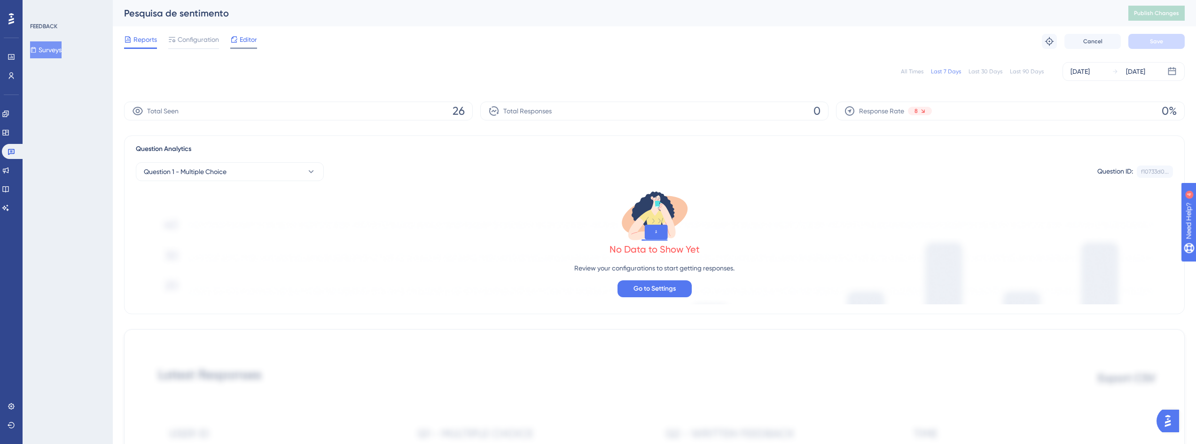
click at [247, 40] on span "Editor" at bounding box center [248, 39] width 17 height 11
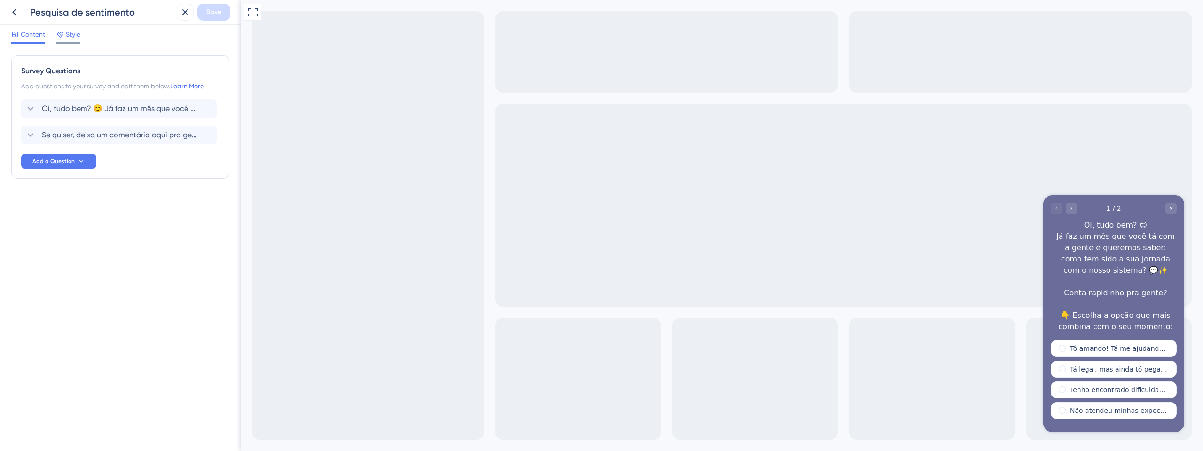
click at [72, 36] on span "Style" at bounding box center [73, 34] width 15 height 11
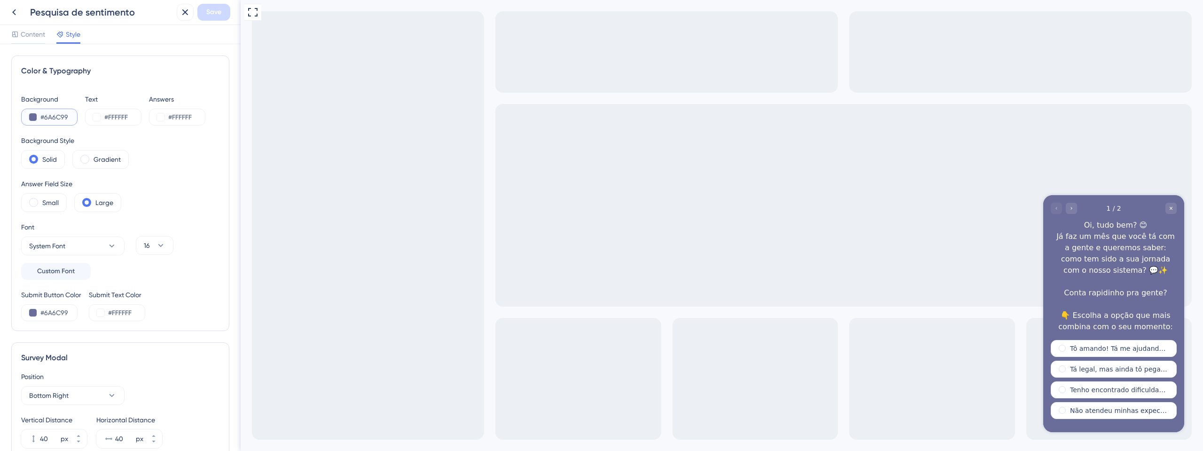
drag, startPoint x: 72, startPoint y: 115, endPoint x: 42, endPoint y: 115, distance: 30.1
click at [42, 115] on input "#6A6C99" at bounding box center [59, 116] width 39 height 11
